Goal: Task Accomplishment & Management: Use online tool/utility

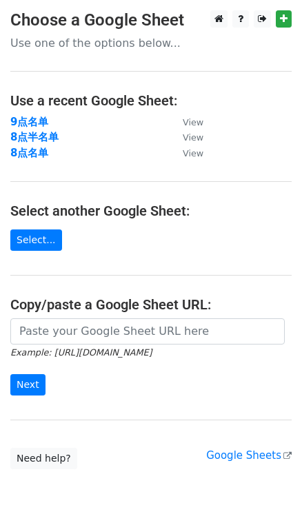
click at [30, 154] on strong "8点名单" at bounding box center [29, 153] width 38 height 12
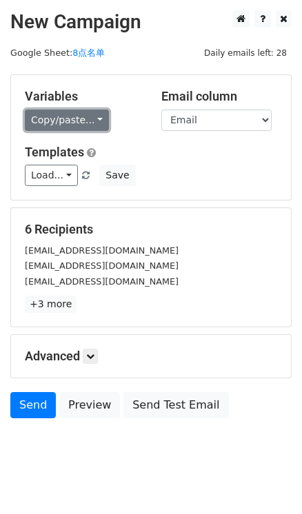
click at [91, 125] on link "Copy/paste..." at bounding box center [67, 120] width 84 height 21
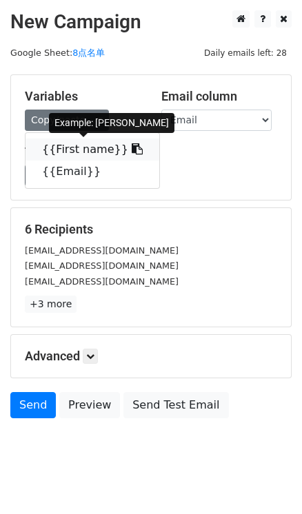
click at [128, 151] on link "{{First name}}" at bounding box center [92, 149] width 134 height 22
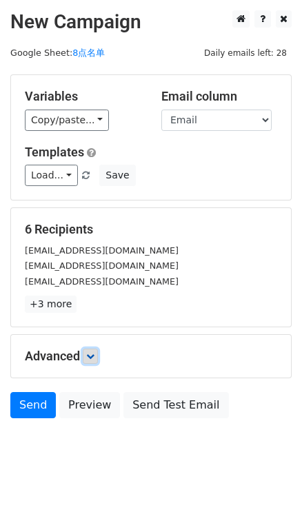
click at [87, 356] on link at bounding box center [90, 356] width 15 height 15
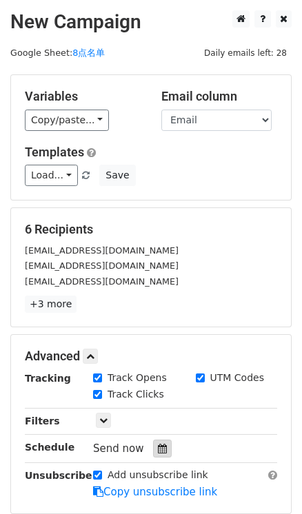
click at [158, 446] on icon at bounding box center [162, 449] width 9 height 10
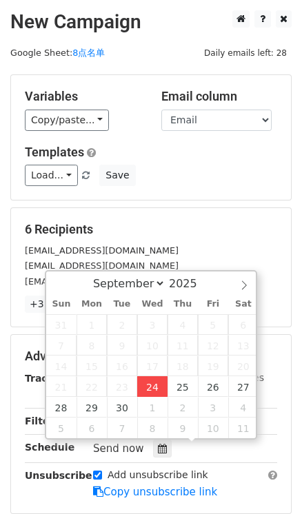
type input "2025-09-24 16:48"
type input "04"
type input "48"
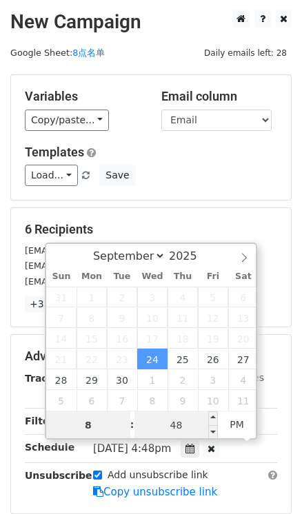
type input "8"
click at [173, 422] on input "48" at bounding box center [176, 425] width 84 height 28
type input "2025-09-24 20:48"
type input "08"
type input "0"
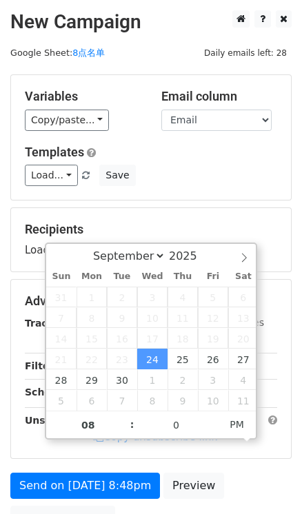
click at [217, 199] on div "Variables Copy/paste... {{First name}} {{Email}} Email column First name Email …" at bounding box center [151, 137] width 280 height 125
type input "2025-09-24 20:00"
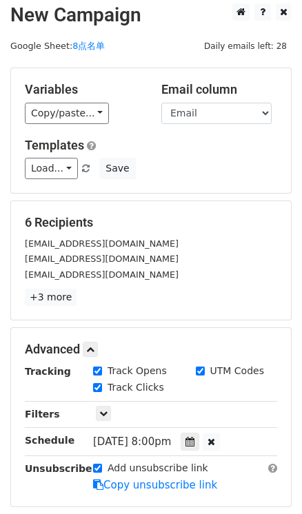
scroll to position [32, 0]
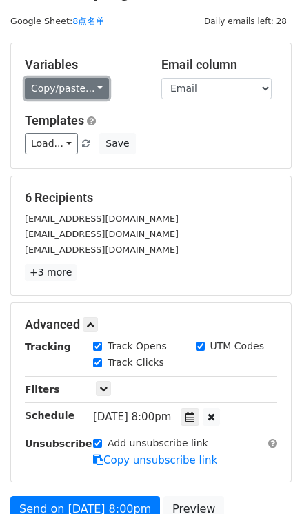
click at [94, 81] on link "Copy/paste..." at bounding box center [67, 88] width 84 height 21
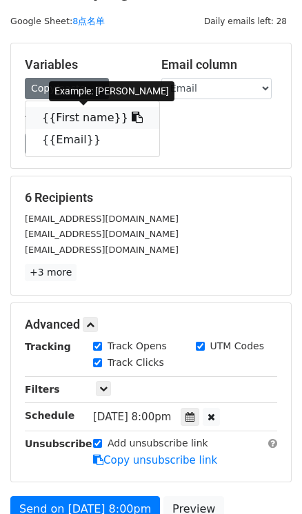
click at [132, 116] on icon at bounding box center [137, 117] width 11 height 11
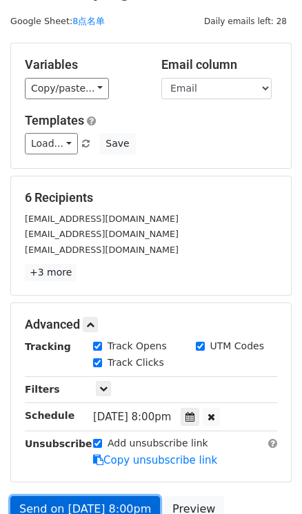
click at [50, 506] on link "Send on Sep 24 at 8:00pm" at bounding box center [84, 509] width 149 height 26
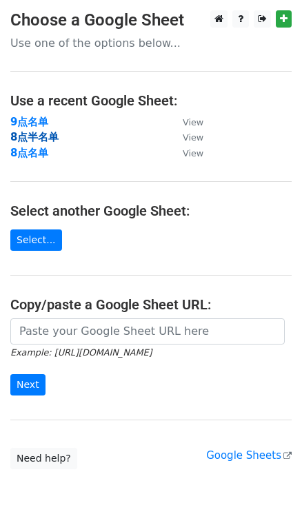
click at [41, 138] on strong "8点半名单" at bounding box center [34, 137] width 48 height 12
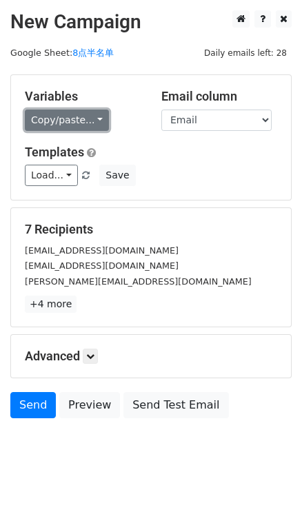
click at [94, 121] on link "Copy/paste..." at bounding box center [67, 120] width 84 height 21
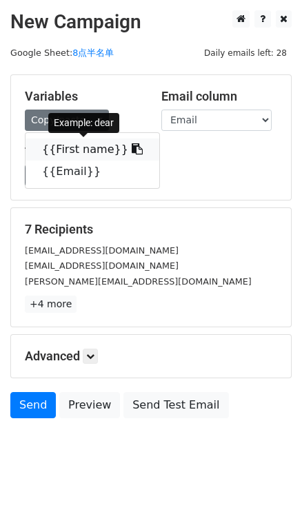
click at [119, 140] on link "{{First name}}" at bounding box center [92, 149] width 134 height 22
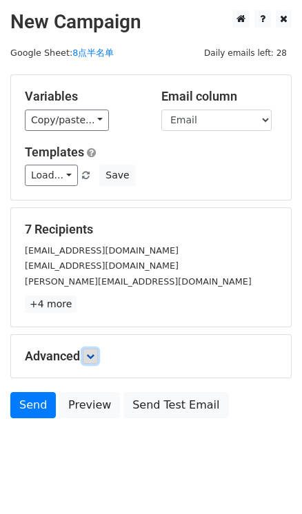
click at [94, 352] on icon at bounding box center [90, 356] width 8 height 8
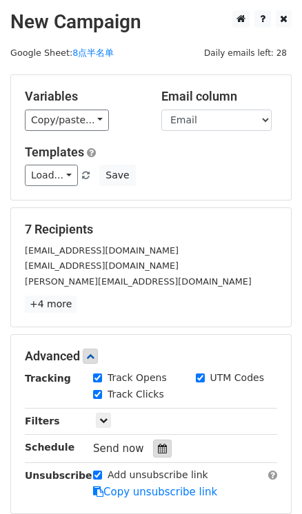
click at [160, 444] on icon at bounding box center [162, 449] width 9 height 10
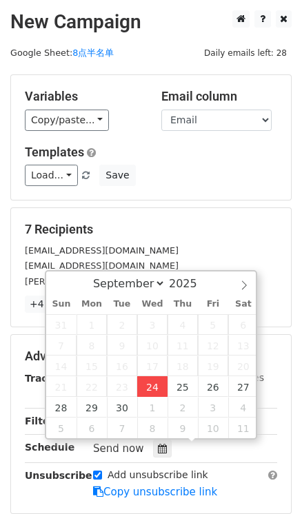
type input "2025-09-24 16:55"
type input "04"
type input "55"
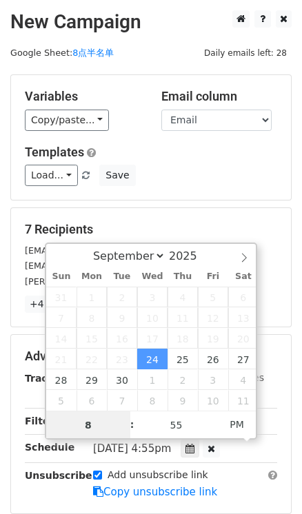
type input "8"
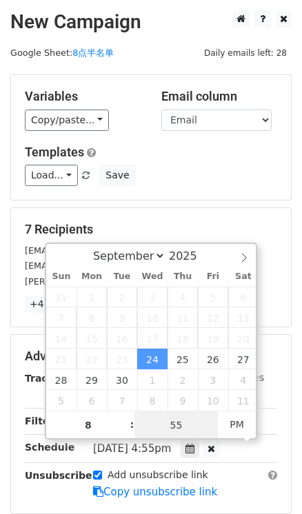
type input "2025-09-24 20:55"
type input "08"
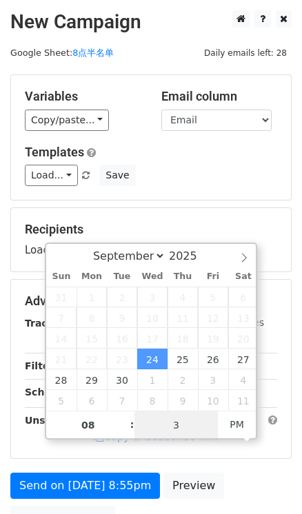
type input "30"
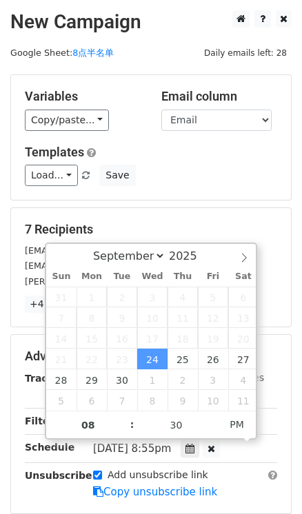
type input "2025-09-24 20:30"
click at [232, 146] on h5 "Templates" at bounding box center [151, 152] width 252 height 15
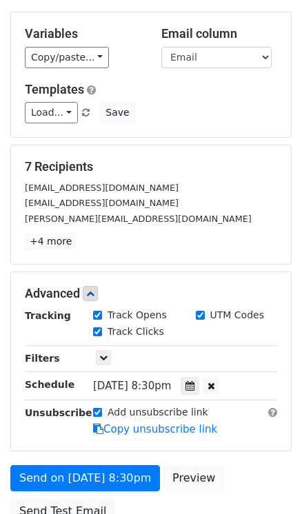
scroll to position [75, 0]
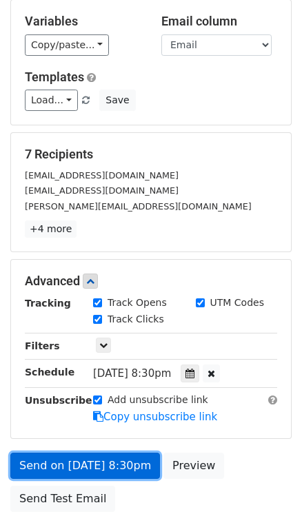
click at [123, 461] on link "Send on Sep 24 at 8:30pm" at bounding box center [84, 466] width 149 height 26
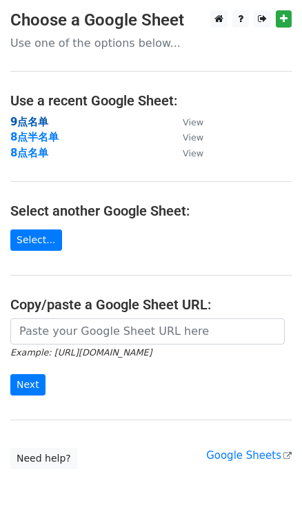
click at [33, 127] on strong "9点名单" at bounding box center [29, 122] width 38 height 12
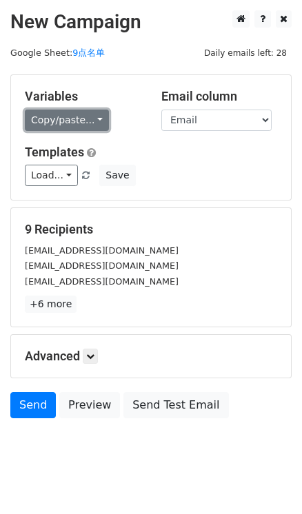
click at [92, 112] on link "Copy/paste..." at bounding box center [67, 120] width 84 height 21
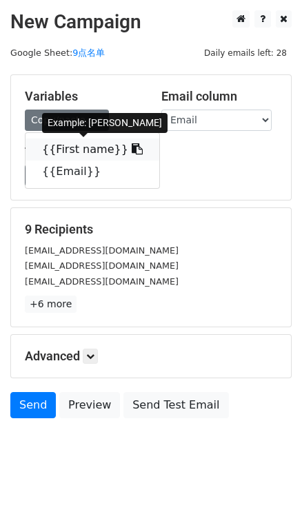
click at [132, 151] on icon at bounding box center [137, 148] width 11 height 11
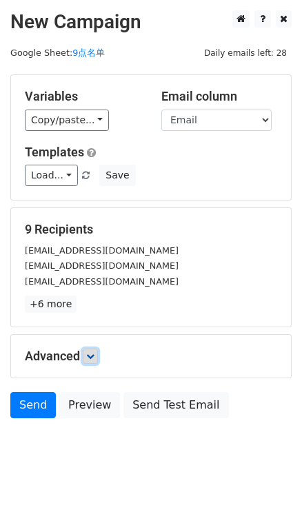
click at [87, 357] on link at bounding box center [90, 356] width 15 height 15
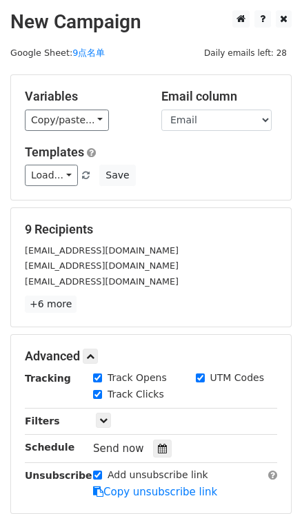
click at [164, 429] on div "Tracking Track Opens UTM Codes Track Clicks Filters Only include spreadsheet ro…" at bounding box center [151, 435] width 252 height 129
click at [163, 444] on icon at bounding box center [162, 449] width 9 height 10
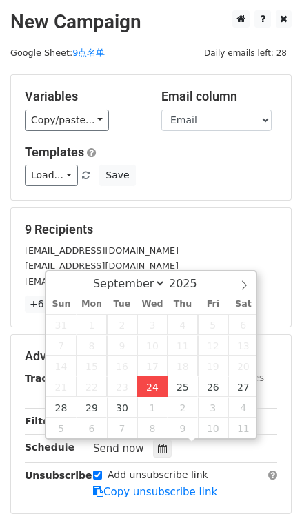
type input "2025-09-24 17:00"
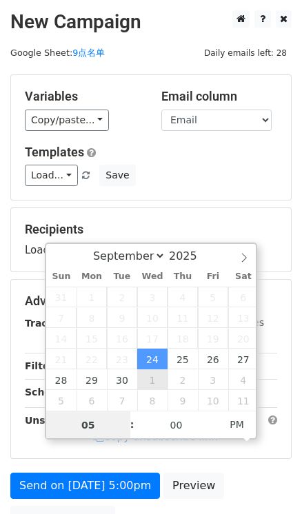
type input "9"
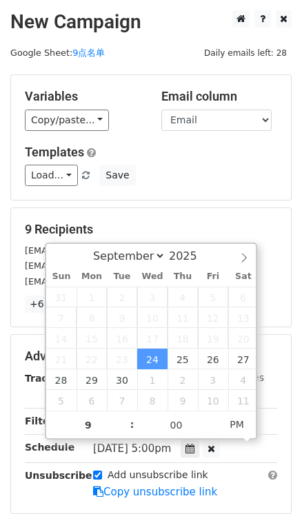
type input "2025-09-24 21:00"
click at [288, 397] on div "Advanced Tracking Track Opens UTM Codes Track Clicks Filters Only include sprea…" at bounding box center [151, 424] width 280 height 178
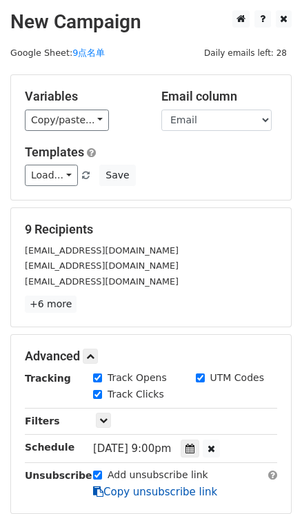
click at [124, 486] on link "Copy unsubscribe link" at bounding box center [155, 492] width 124 height 12
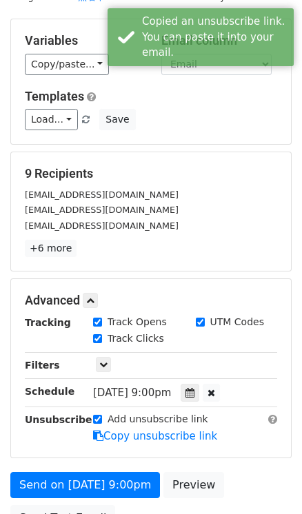
scroll to position [56, 0]
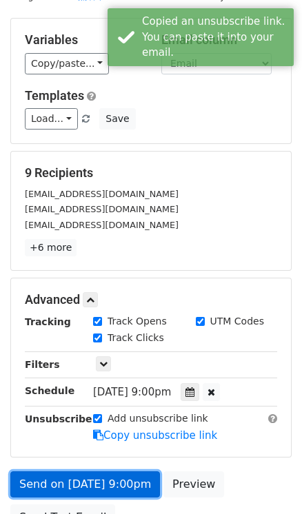
click at [139, 475] on link "Send on Sep 24 at 9:00pm" at bounding box center [84, 484] width 149 height 26
